Goal: Task Accomplishment & Management: Manage account settings

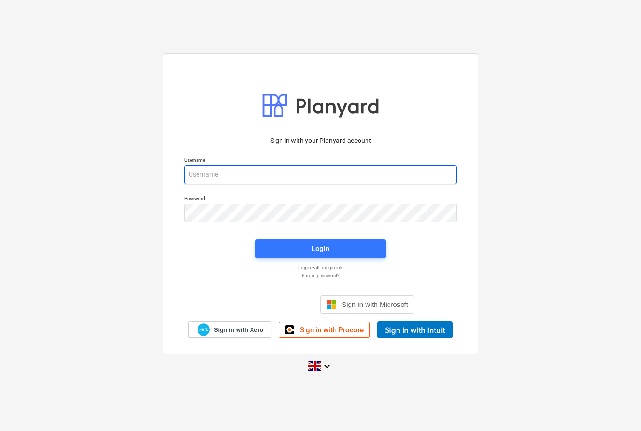
click at [220, 184] on input "email" at bounding box center [321, 174] width 272 height 19
click at [383, 308] on span "Sign in with Microsoft" at bounding box center [375, 304] width 67 height 8
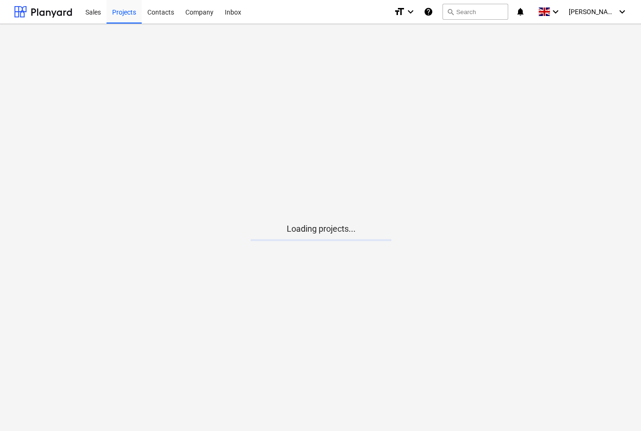
click at [626, 20] on div "[PERSON_NAME] keyboard_arrow_down" at bounding box center [598, 11] width 59 height 23
click at [613, 17] on div at bounding box center [320, 215] width 641 height 431
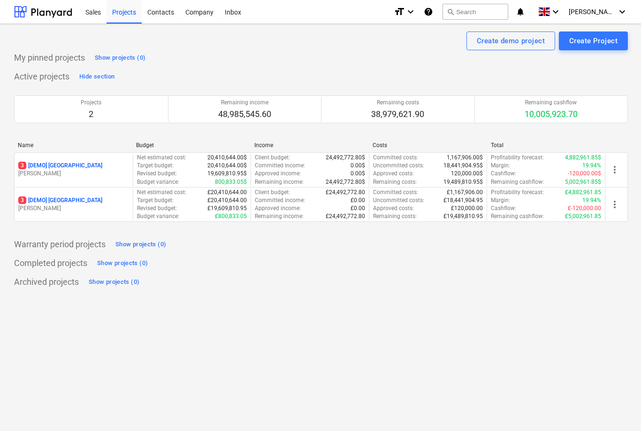
click at [519, 42] on div "Create demo project" at bounding box center [511, 41] width 68 height 12
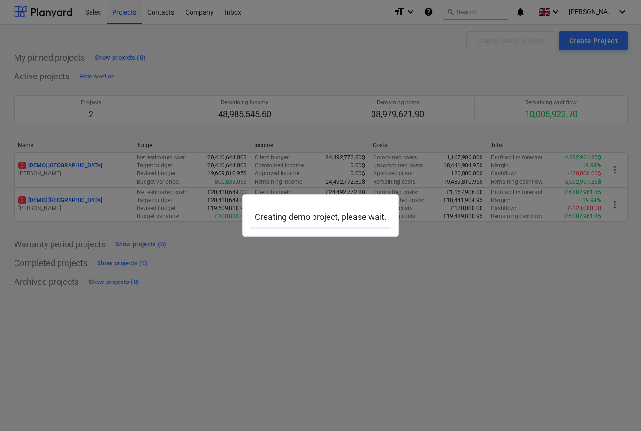
click at [122, 173] on div at bounding box center [320, 215] width 641 height 431
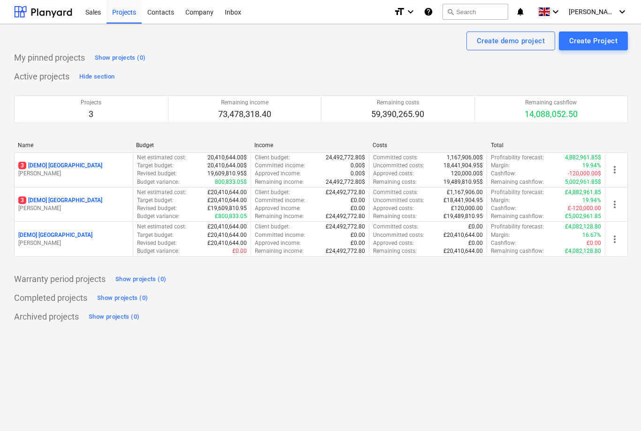
click at [611, 170] on span "more_vert" at bounding box center [614, 169] width 11 height 11
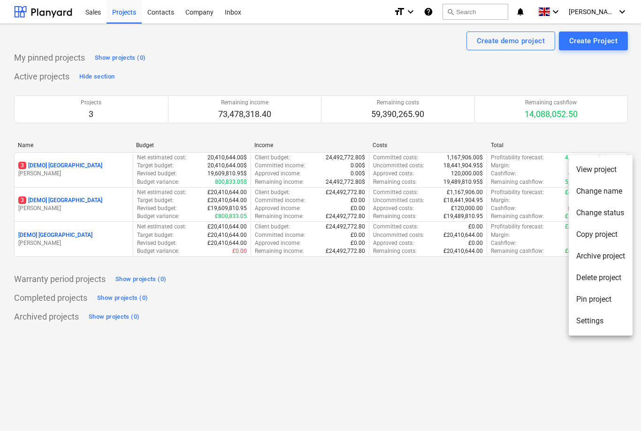
click at [613, 170] on li "View project" at bounding box center [601, 170] width 64 height 22
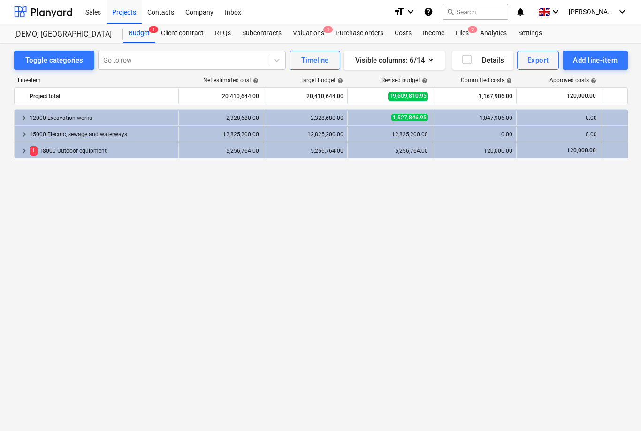
click at [427, 62] on icon "button" at bounding box center [430, 59] width 11 height 11
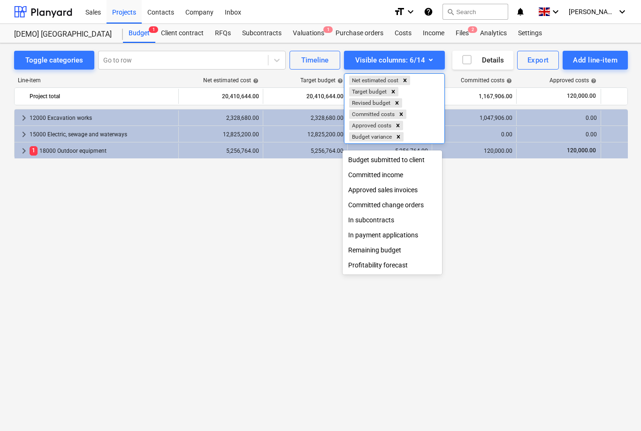
click at [420, 160] on div "Budget submitted to client" at bounding box center [393, 159] width 100 height 15
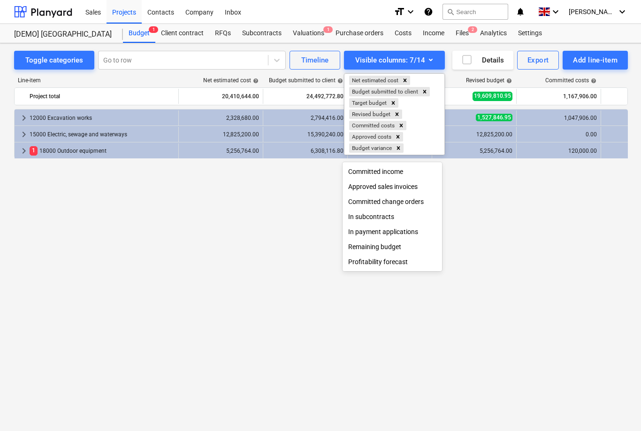
click at [409, 180] on div "Approved sales invoices" at bounding box center [393, 186] width 100 height 15
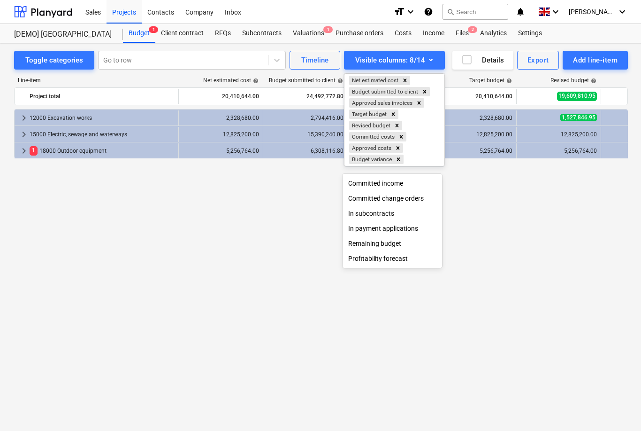
click at [403, 219] on div "In subcontracts" at bounding box center [393, 213] width 100 height 15
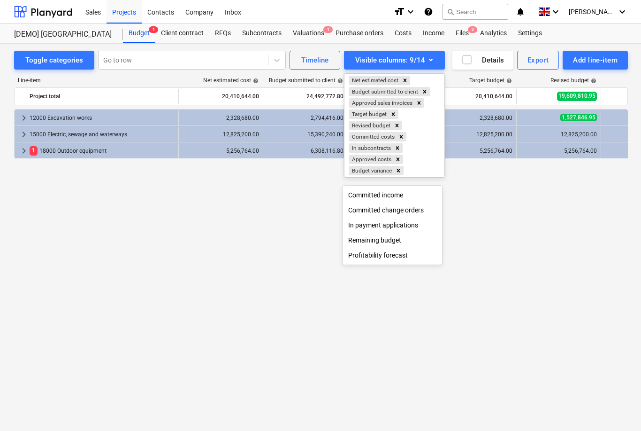
click at [411, 238] on div "Remaining budget" at bounding box center [393, 239] width 100 height 15
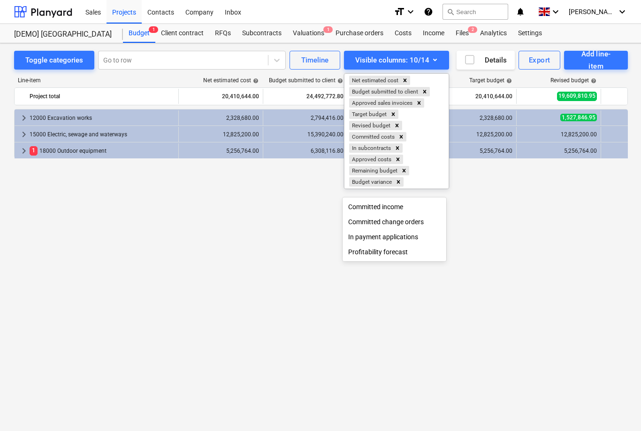
click at [411, 229] on div "Committed change orders" at bounding box center [394, 221] width 103 height 15
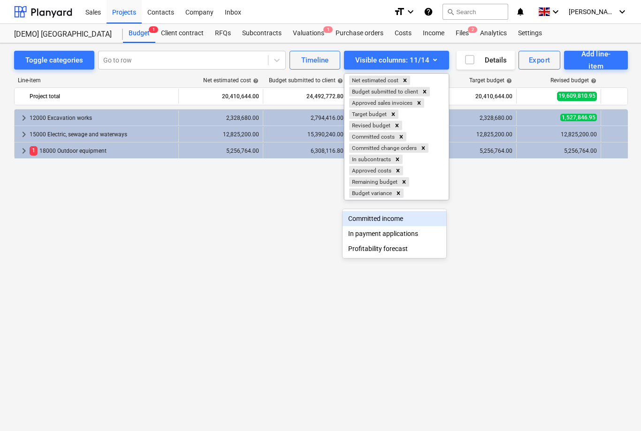
click at [408, 237] on div "In payment applications" at bounding box center [394, 233] width 103 height 15
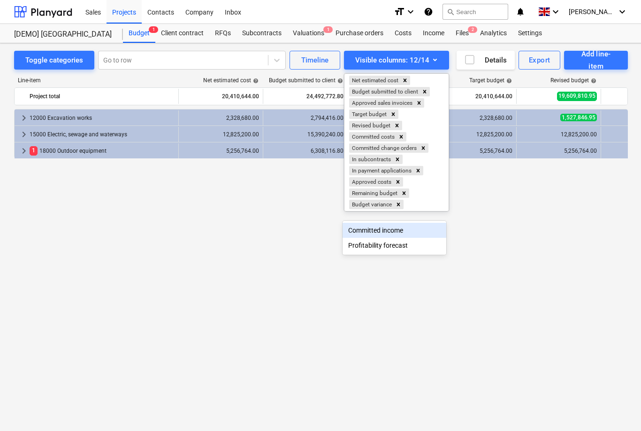
click at [402, 252] on div "Profitability forecast" at bounding box center [394, 245] width 103 height 15
click at [412, 245] on div "Committed income" at bounding box center [394, 241] width 103 height 15
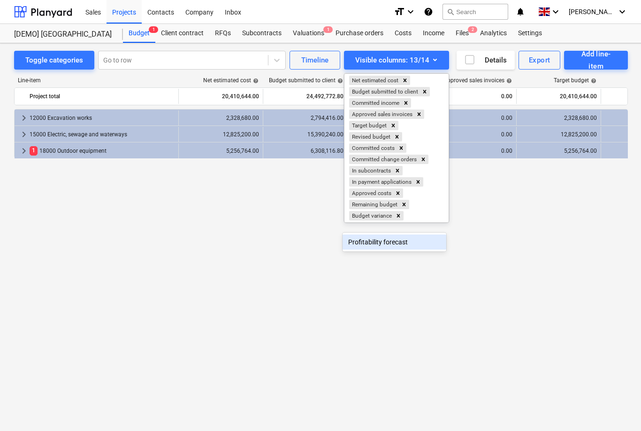
click at [415, 282] on div at bounding box center [320, 215] width 641 height 431
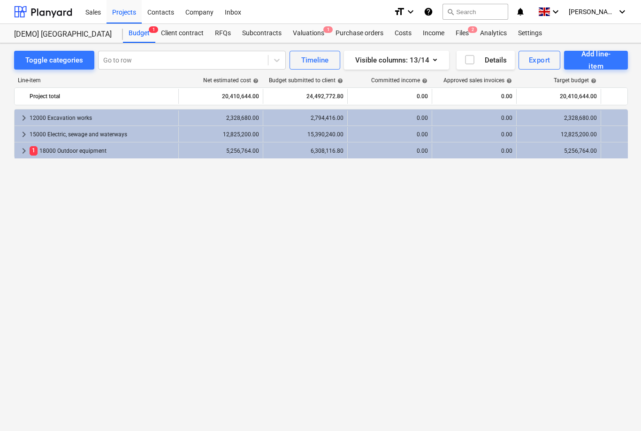
click at [542, 64] on div "Export" at bounding box center [540, 60] width 22 height 12
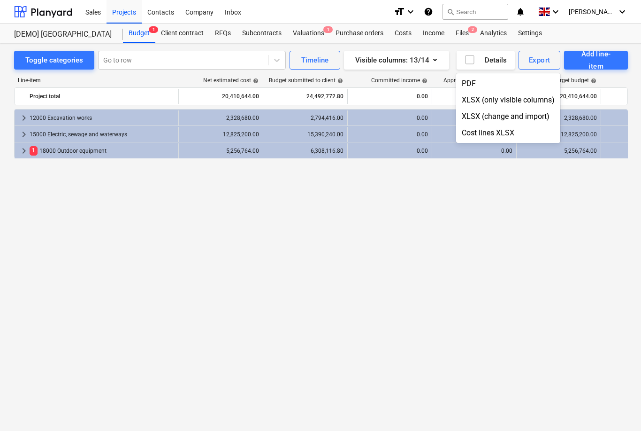
click at [504, 134] on div "Cost lines XLSX" at bounding box center [508, 132] width 104 height 16
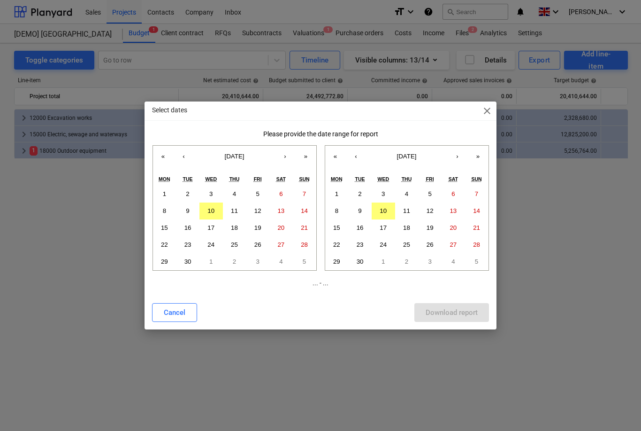
click at [490, 111] on span "close" at bounding box center [487, 110] width 11 height 11
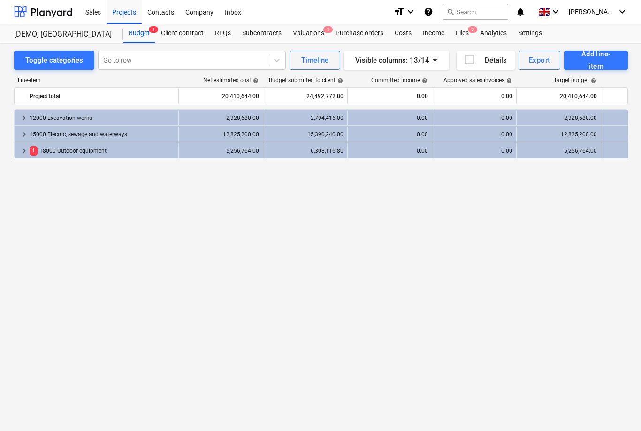
click at [539, 62] on div "Export" at bounding box center [540, 60] width 22 height 12
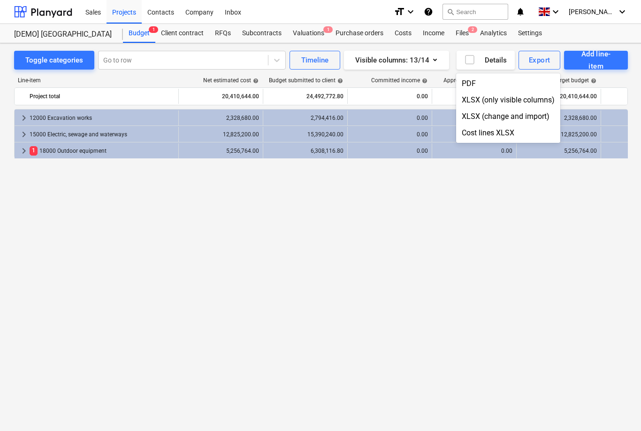
click at [526, 102] on div "XLSX (only visible columns)" at bounding box center [508, 100] width 104 height 16
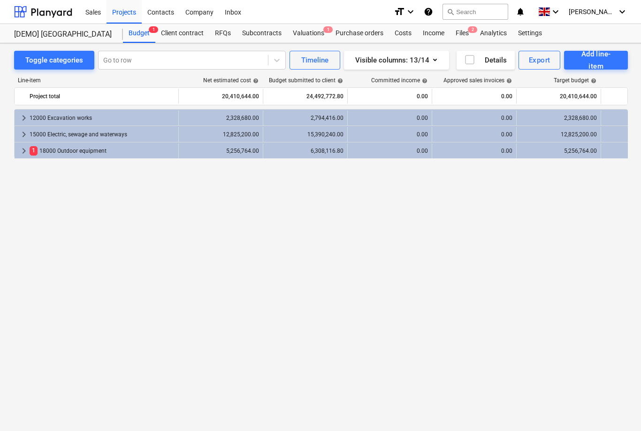
click at [466, 36] on div "Files 2" at bounding box center [462, 33] width 24 height 19
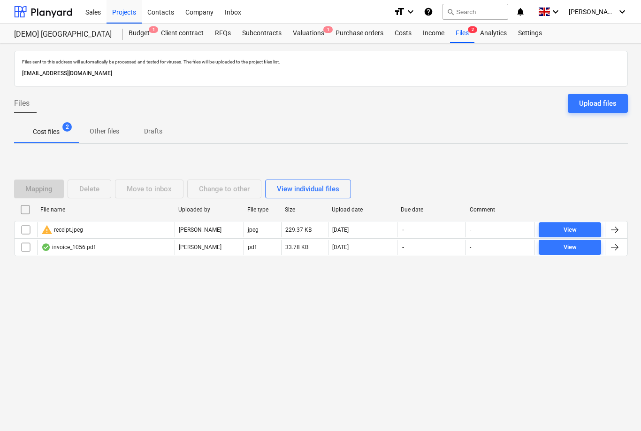
click at [614, 249] on div at bounding box center [614, 246] width 11 height 11
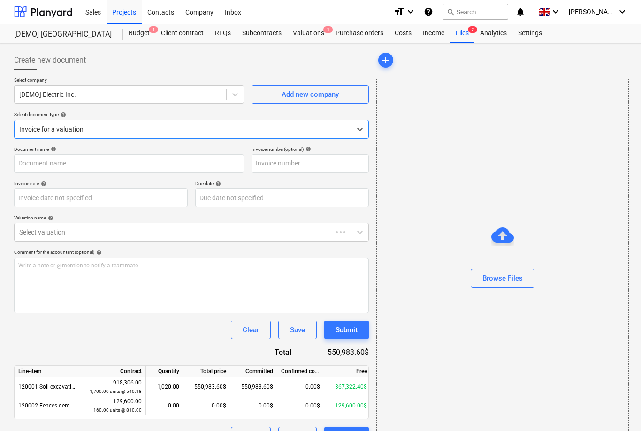
type input "1056"
type input "20 Mar 2021"
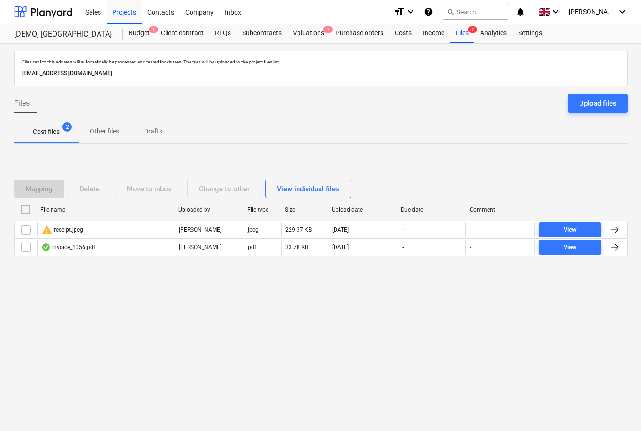
click at [309, 37] on div "Valuations 1" at bounding box center [308, 33] width 43 height 19
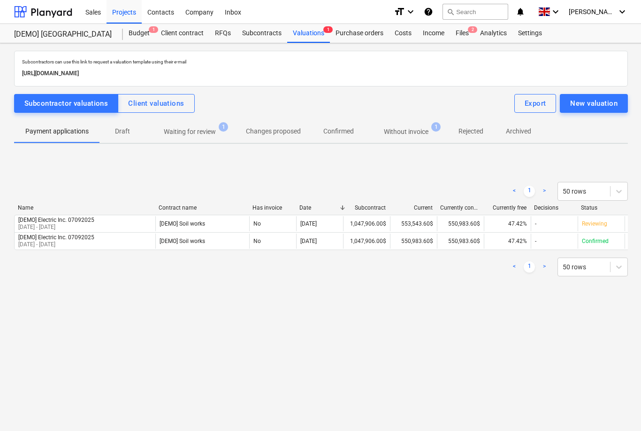
click at [531, 107] on div "Export" at bounding box center [536, 103] width 22 height 12
click at [316, 34] on div "Valuations 1" at bounding box center [308, 33] width 43 height 19
click at [591, 108] on div "New valuation" at bounding box center [593, 103] width 47 height 12
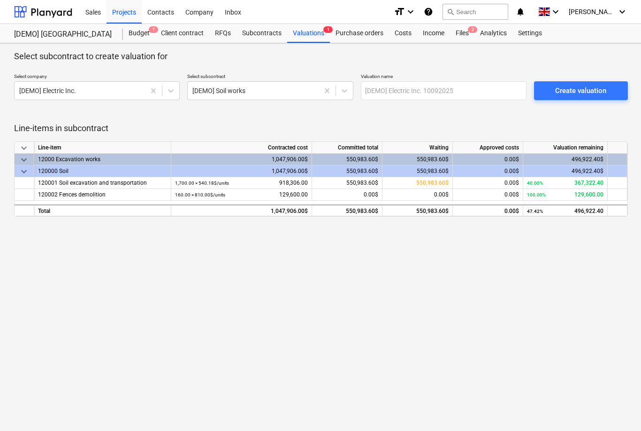
click at [589, 93] on div "Create valuation" at bounding box center [580, 91] width 51 height 12
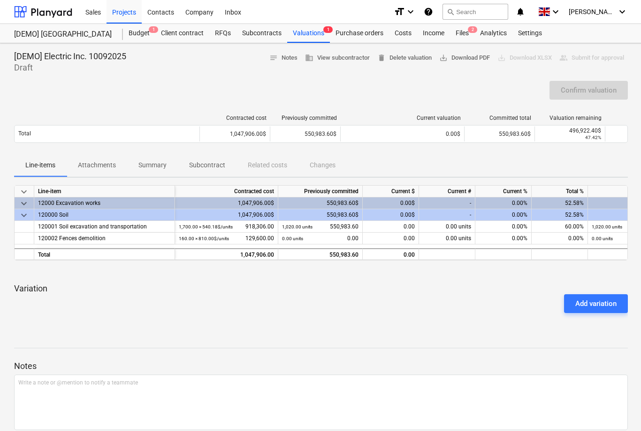
click at [311, 37] on div "Valuations 1" at bounding box center [308, 33] width 43 height 19
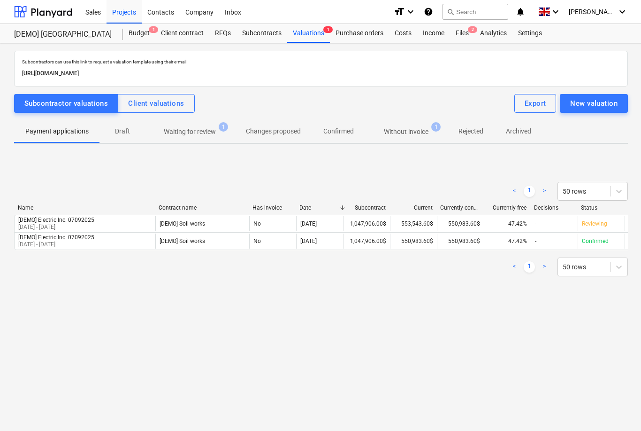
click at [536, 108] on div "Export" at bounding box center [536, 103] width 22 height 12
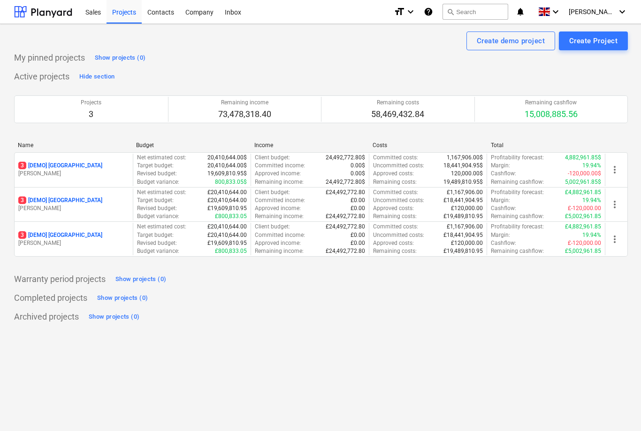
click at [614, 207] on span "more_vert" at bounding box center [614, 204] width 11 height 11
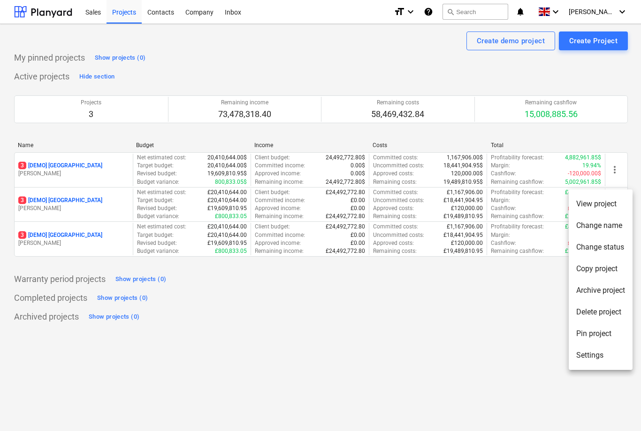
click at [617, 205] on li "View project" at bounding box center [601, 204] width 64 height 22
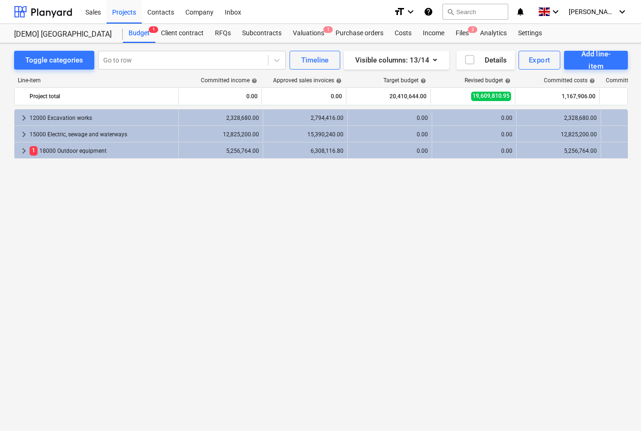
click at [543, 64] on div "Export" at bounding box center [540, 60] width 22 height 12
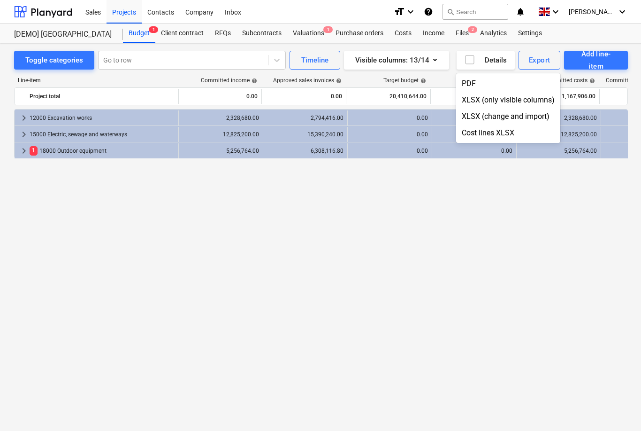
click at [473, 87] on div "PDF" at bounding box center [508, 83] width 104 height 16
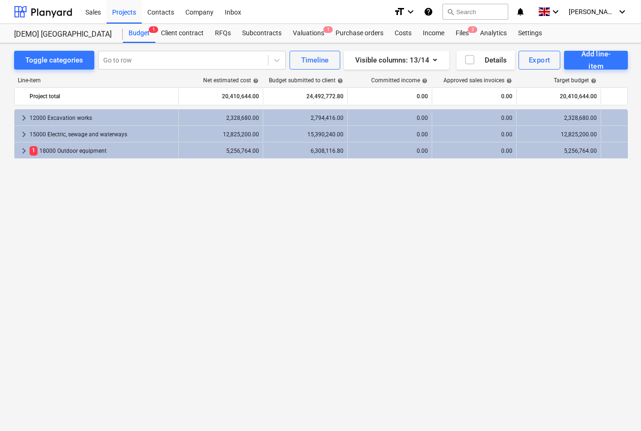
click at [314, 31] on div "Valuations 1" at bounding box center [308, 33] width 43 height 19
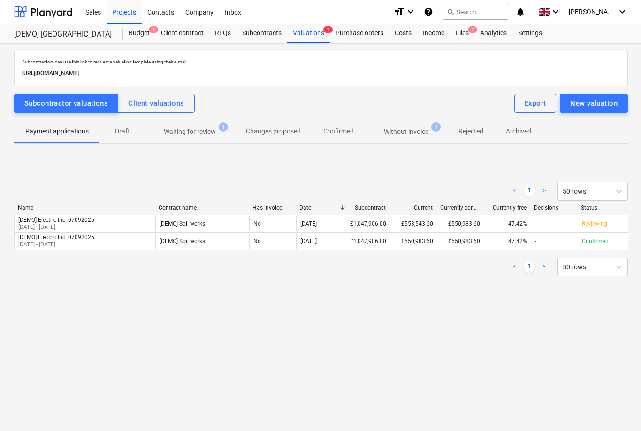
click at [540, 107] on div "Export" at bounding box center [536, 103] width 22 height 12
click at [168, 105] on div "Client valuations" at bounding box center [156, 103] width 56 height 12
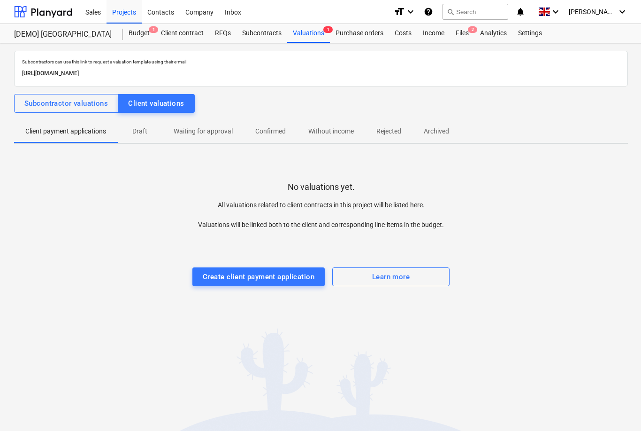
click at [292, 277] on div "Create client payment application" at bounding box center [259, 276] width 112 height 12
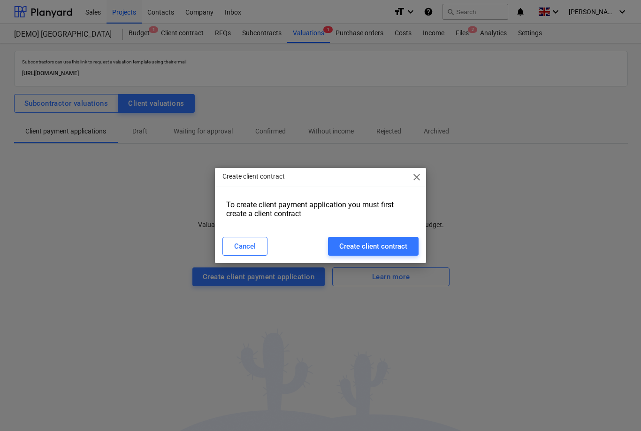
click at [277, 316] on div "Create client contract close To create client payment application you must firs…" at bounding box center [320, 215] width 641 height 431
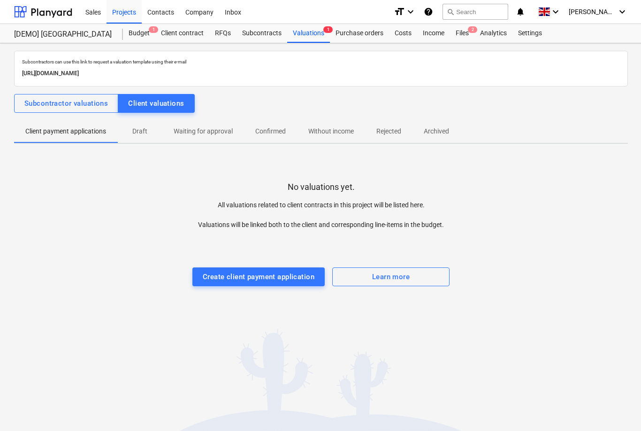
click at [301, 277] on div "Create client payment application" at bounding box center [259, 276] width 112 height 12
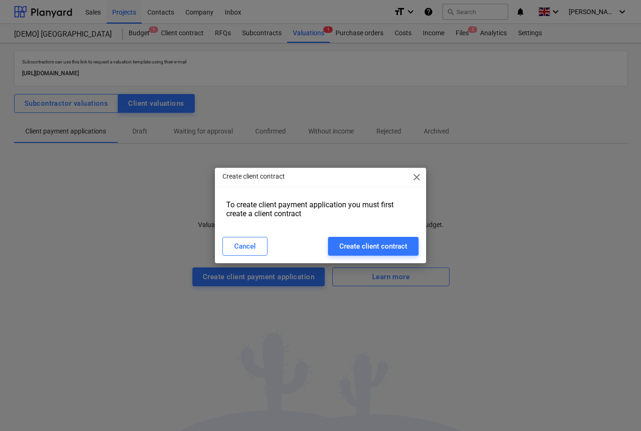
click at [420, 180] on span "close" at bounding box center [416, 176] width 11 height 11
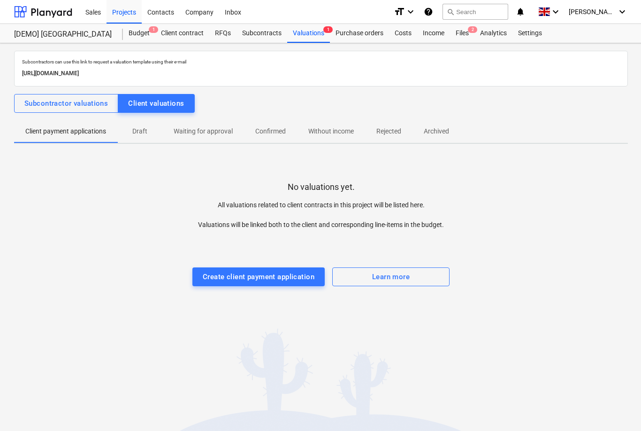
click at [402, 38] on div "Costs" at bounding box center [403, 33] width 28 height 19
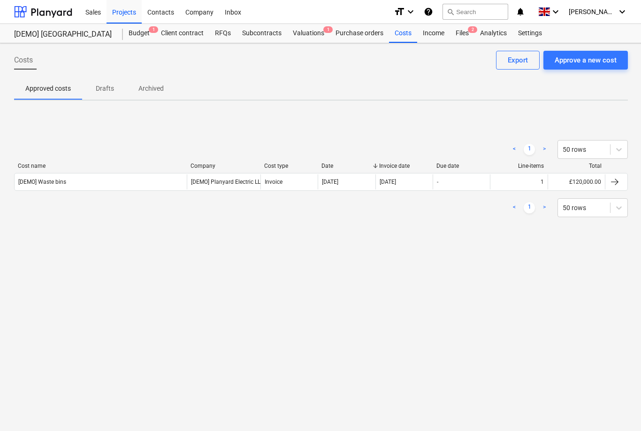
click at [225, 30] on div "RFQs" at bounding box center [222, 33] width 27 height 19
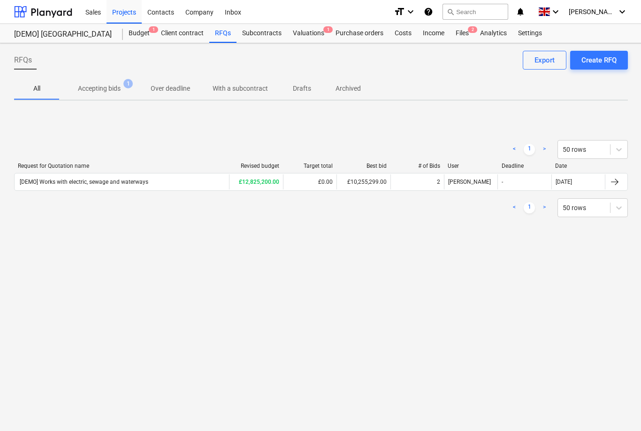
click at [263, 34] on div "Subcontracts" at bounding box center [262, 33] width 51 height 19
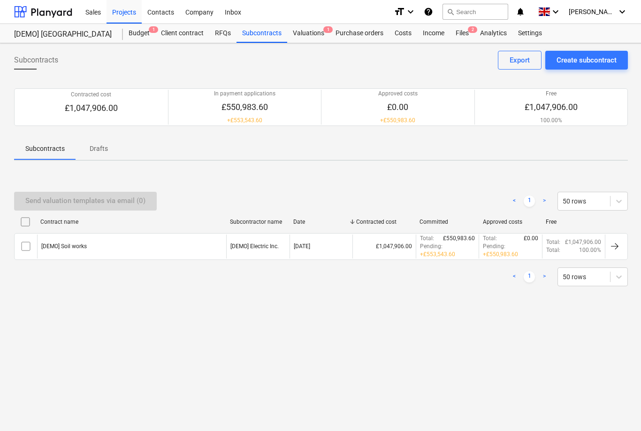
click at [309, 38] on div "Valuations 1" at bounding box center [308, 33] width 43 height 19
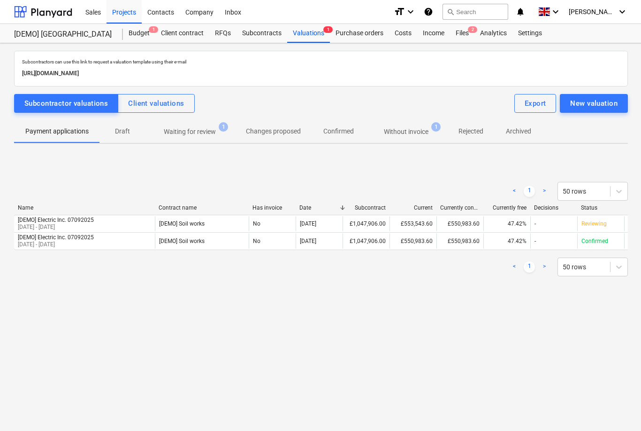
scroll to position [0, 0]
click at [601, 247] on div "Confirmed" at bounding box center [600, 240] width 47 height 15
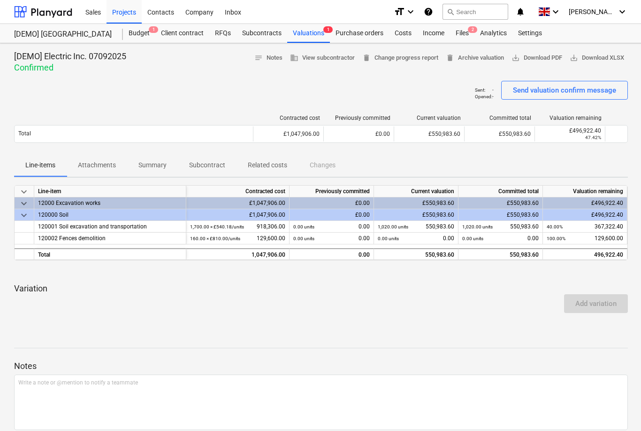
click at [604, 60] on span "save_alt Download XLSX" at bounding box center [597, 58] width 54 height 11
click at [362, 316] on div "keyboard_arrow_down Line-item Contracted cost Previously committed Current valu…" at bounding box center [321, 256] width 614 height 143
click at [105, 164] on p "Attachments" at bounding box center [97, 165] width 38 height 10
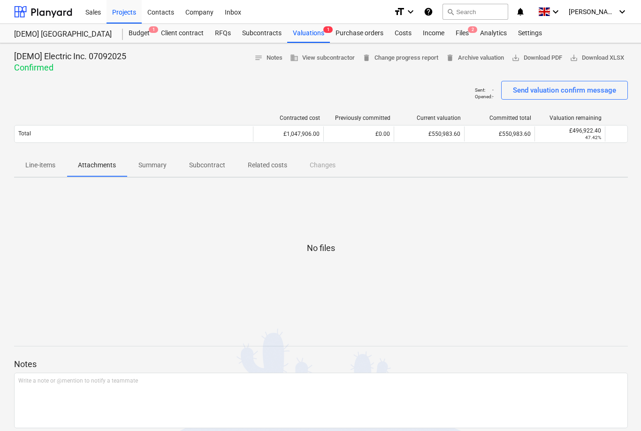
click at [154, 172] on span "Summary" at bounding box center [152, 164] width 51 height 15
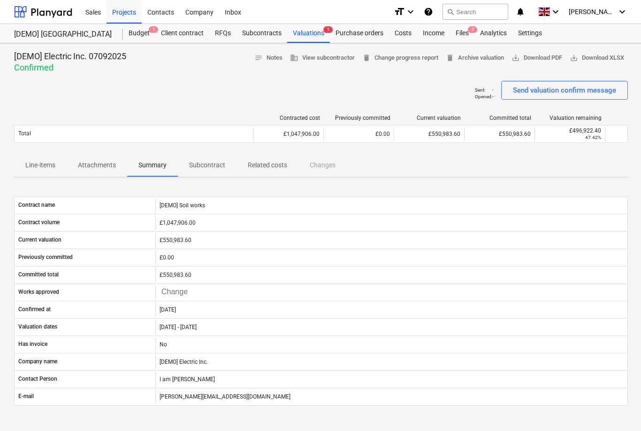
click at [463, 37] on div "Files 2" at bounding box center [462, 33] width 24 height 19
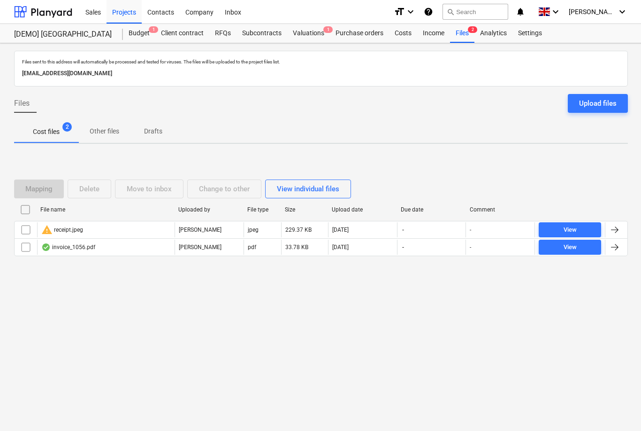
click at [529, 32] on div "Settings" at bounding box center [530, 33] width 35 height 19
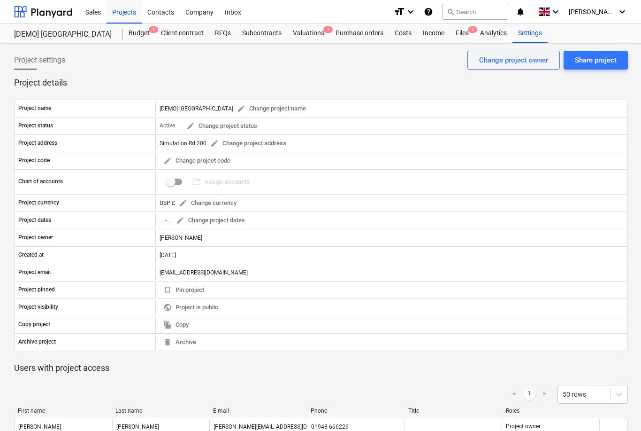
click at [465, 33] on div "Files 2" at bounding box center [462, 33] width 24 height 19
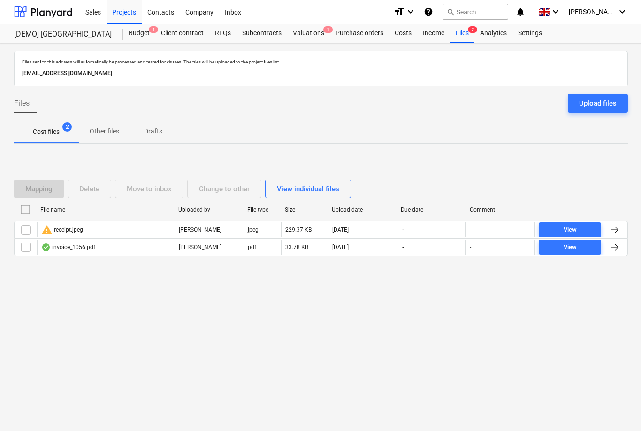
click at [498, 37] on div "Analytics" at bounding box center [494, 33] width 38 height 19
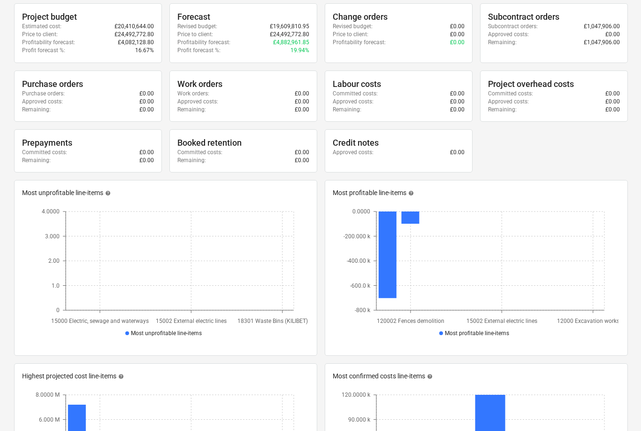
scroll to position [296, 0]
